Goal: Find specific page/section: Find specific page/section

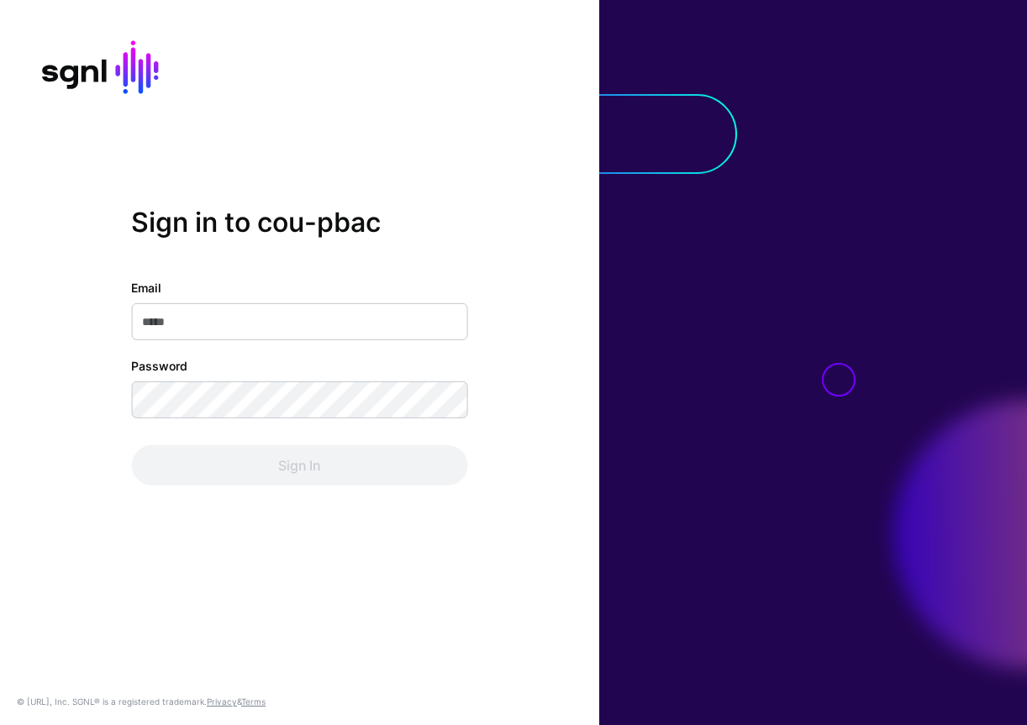
type input "**********"
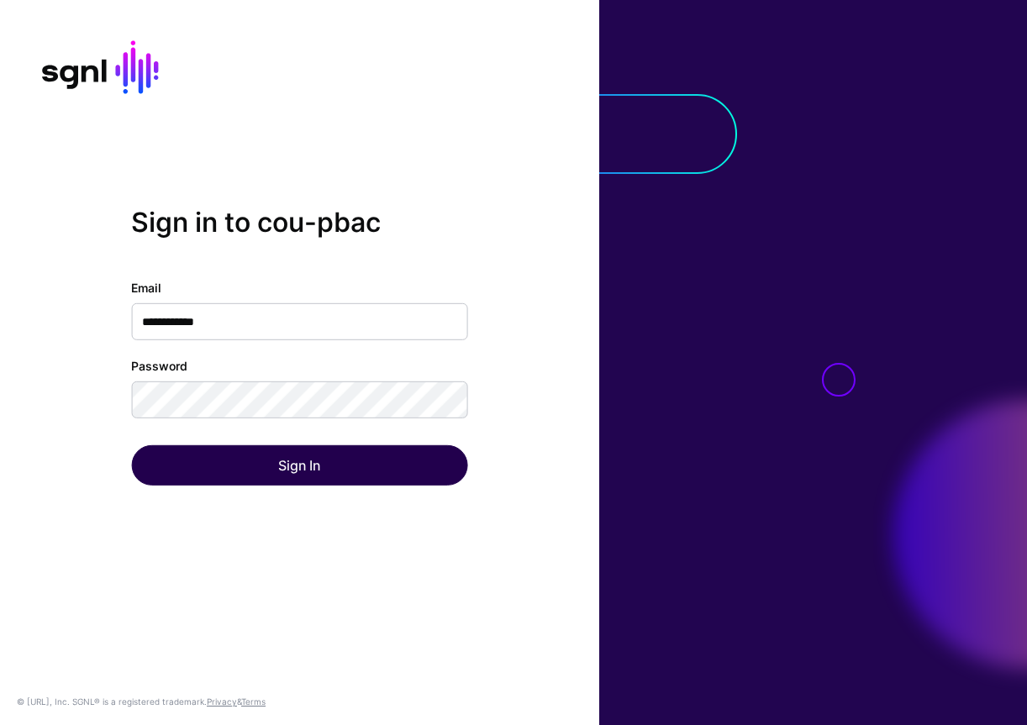
click at [279, 454] on div "Sign In" at bounding box center [299, 465] width 336 height 40
click at [279, 454] on button "Sign In" at bounding box center [299, 465] width 336 height 40
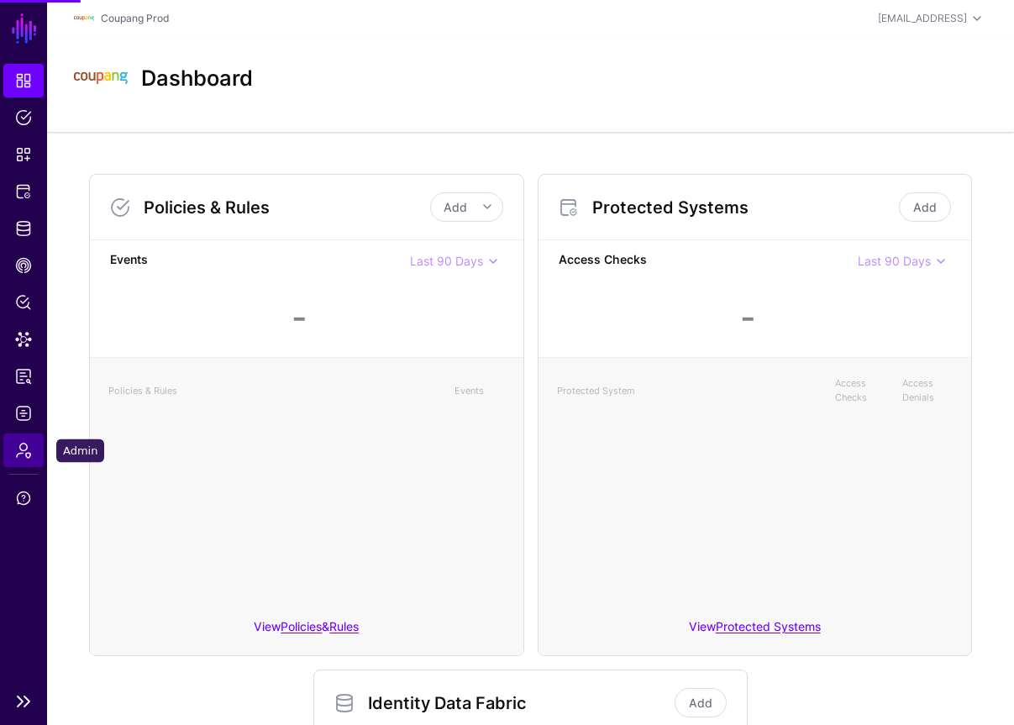
click at [33, 445] on link "Admin" at bounding box center [23, 450] width 40 height 34
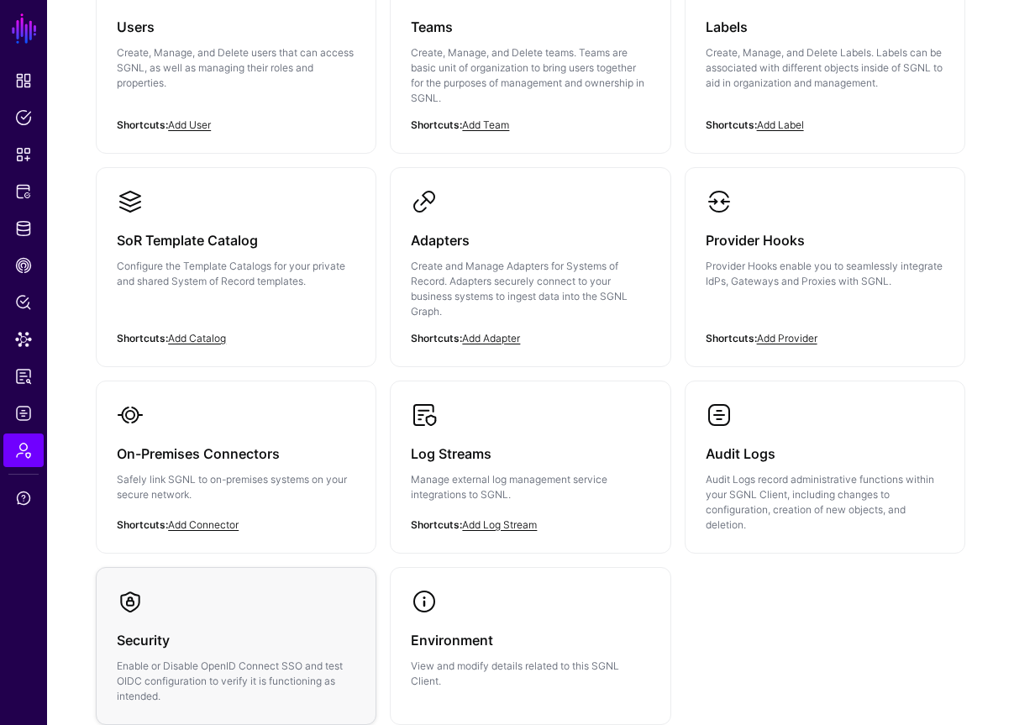
scroll to position [333, 0]
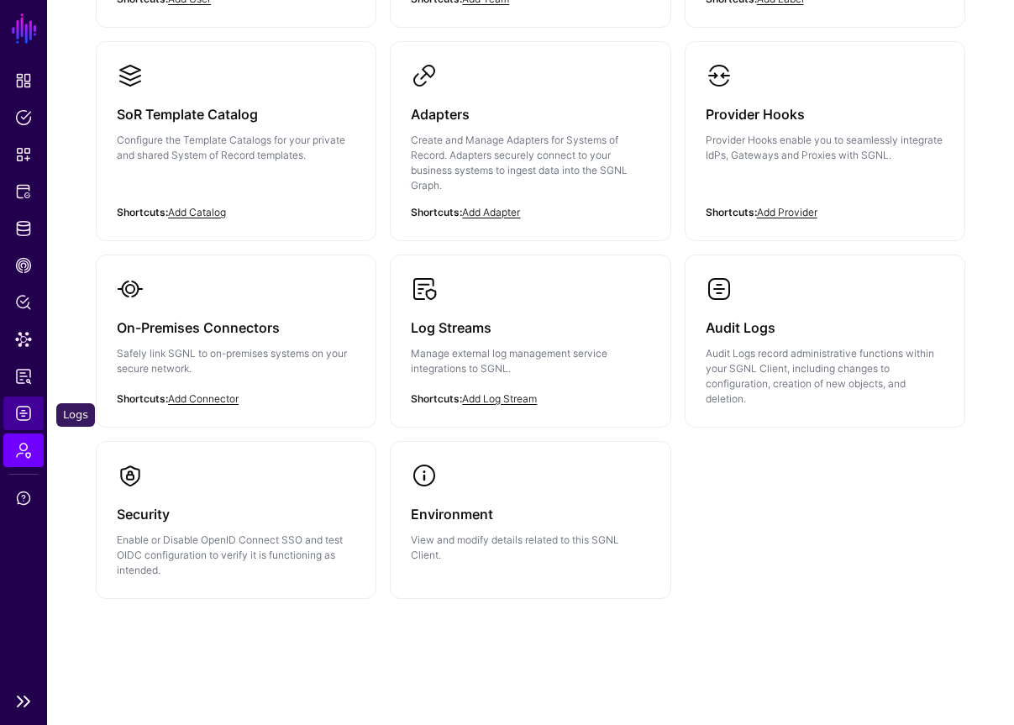
click at [41, 407] on link "Logs" at bounding box center [23, 414] width 40 height 34
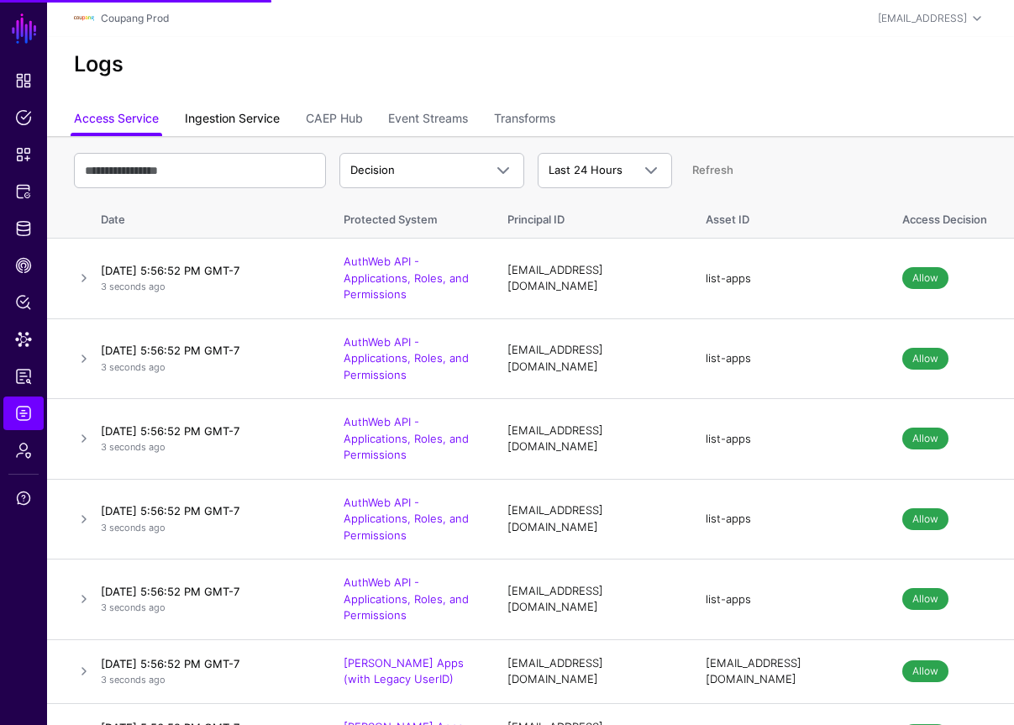
click at [265, 116] on link "Ingestion Service" at bounding box center [232, 120] width 95 height 32
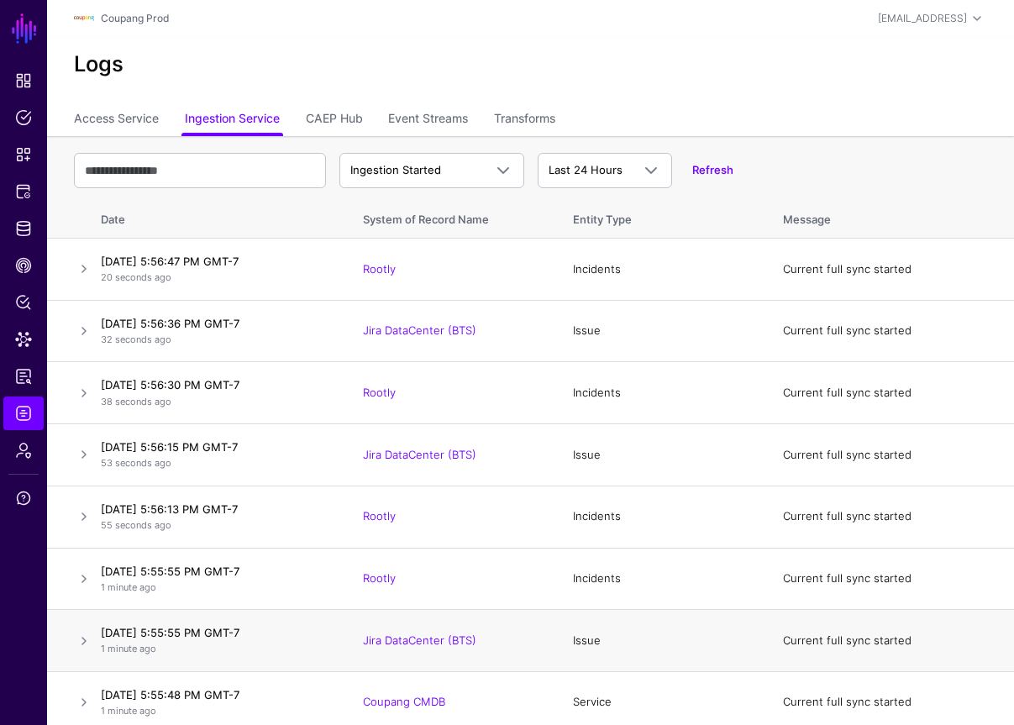
scroll to position [329, 0]
